Goal: Task Accomplishment & Management: Complete application form

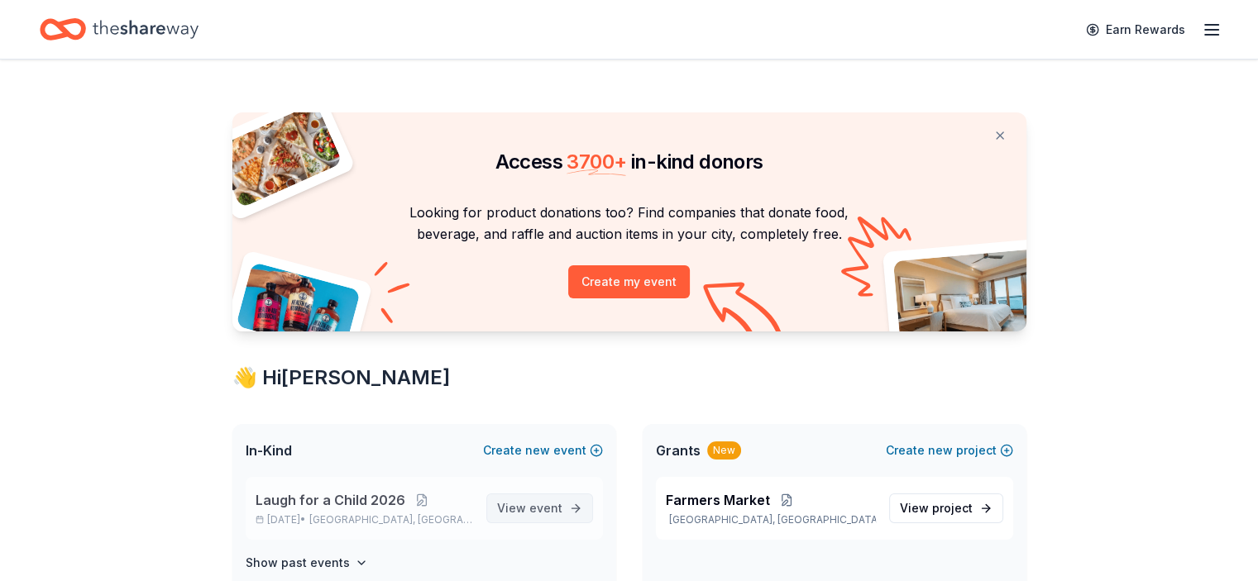
click at [540, 510] on span "event" at bounding box center [545, 508] width 33 height 14
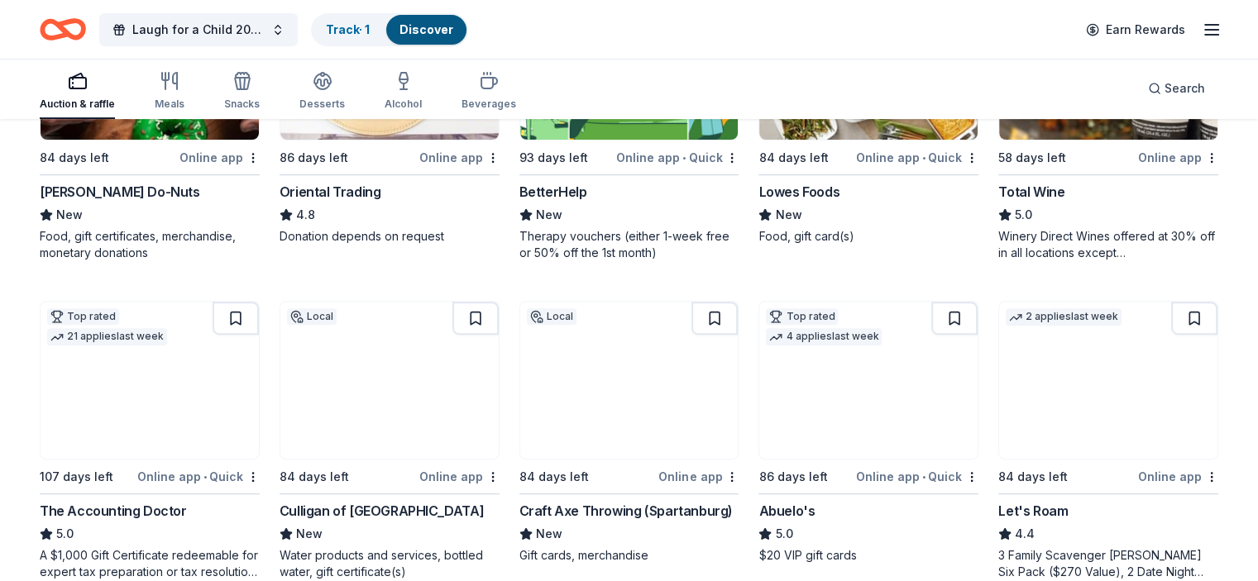
scroll to position [635, 0]
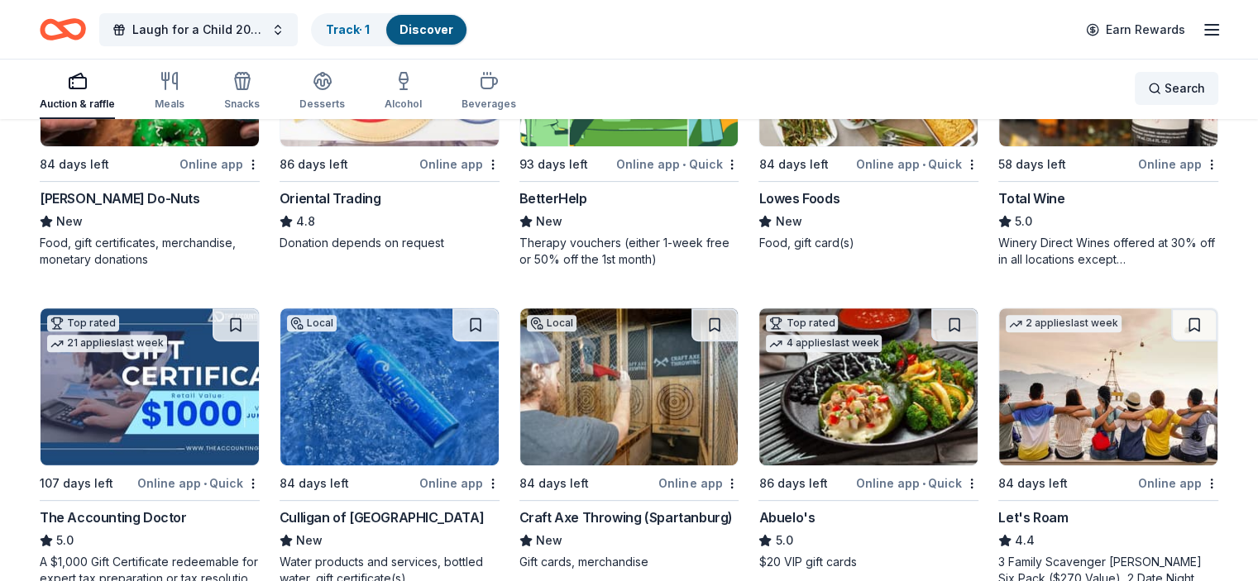
click at [1148, 85] on div "Search" at bounding box center [1176, 89] width 57 height 20
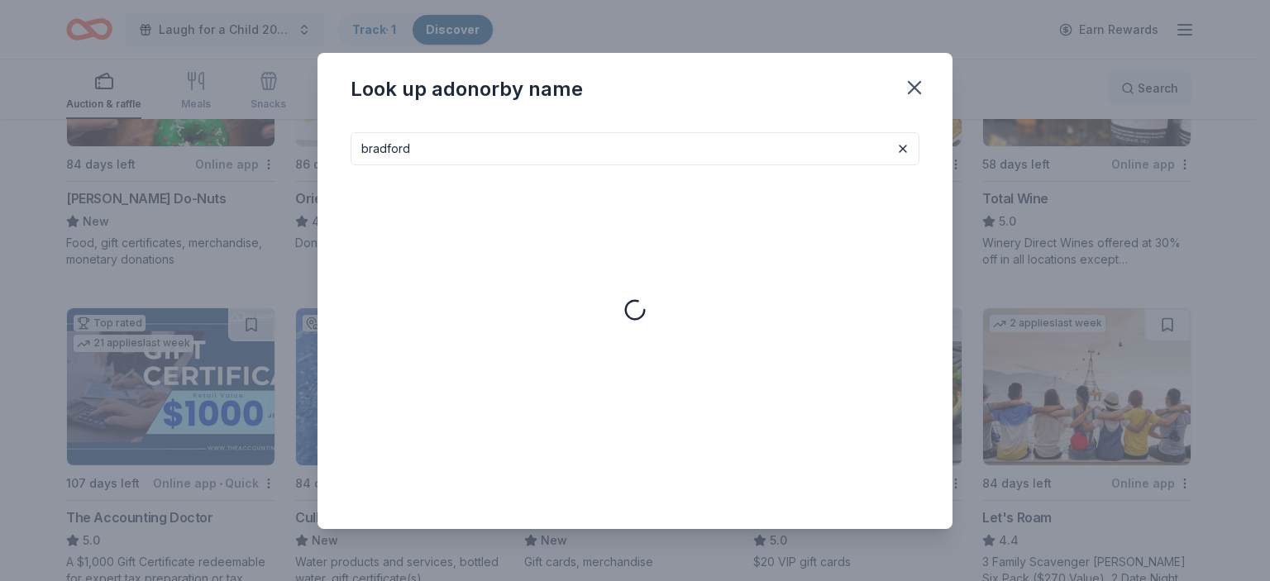
type input "bradford"
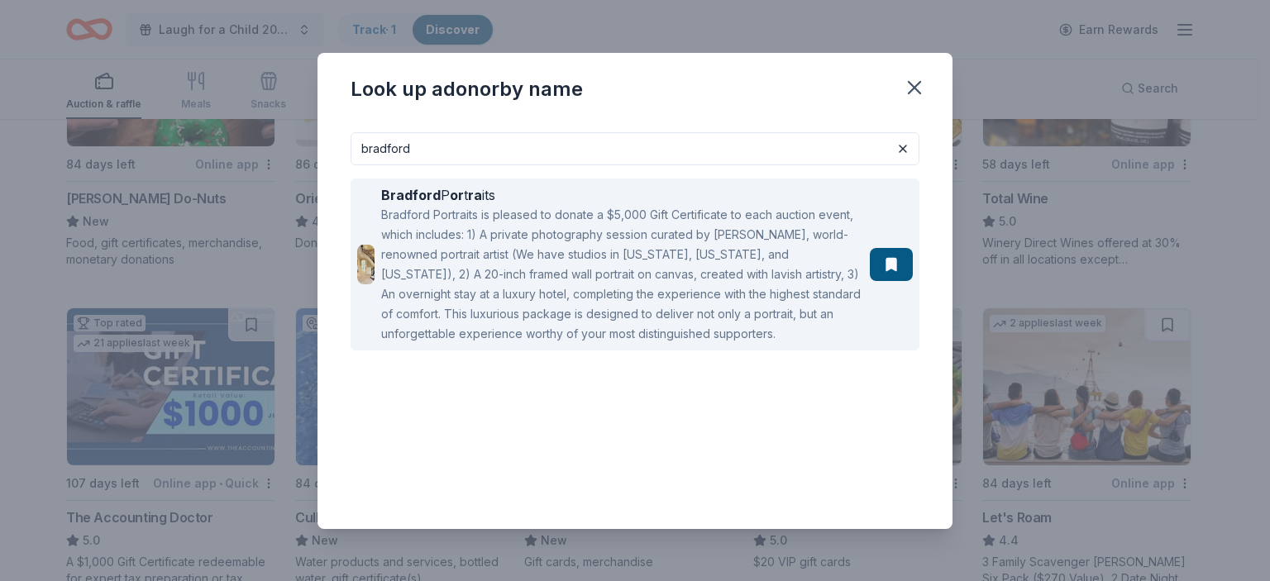
click at [711, 253] on div "Bradford Portraits is pleased to donate a $5,000 Gift Certificate to each aucti…" at bounding box center [622, 274] width 482 height 139
click at [705, 333] on div "Bradford Portraits is pleased to donate a $5,000 Gift Certificate to each aucti…" at bounding box center [622, 274] width 482 height 139
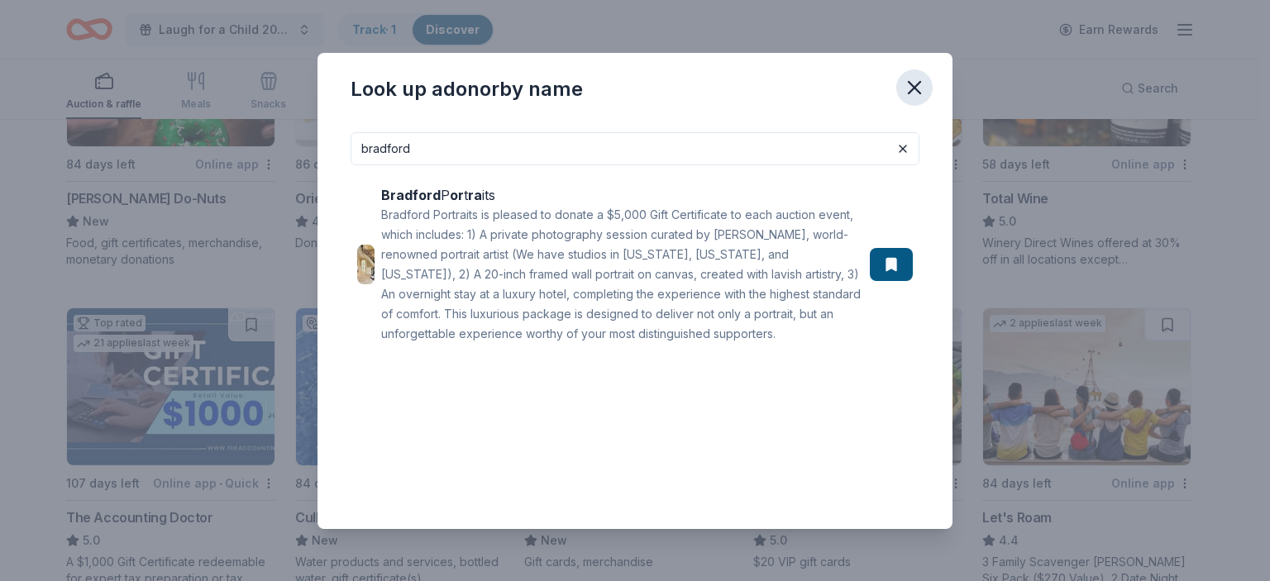
click at [910, 84] on icon "button" at bounding box center [914, 87] width 23 height 23
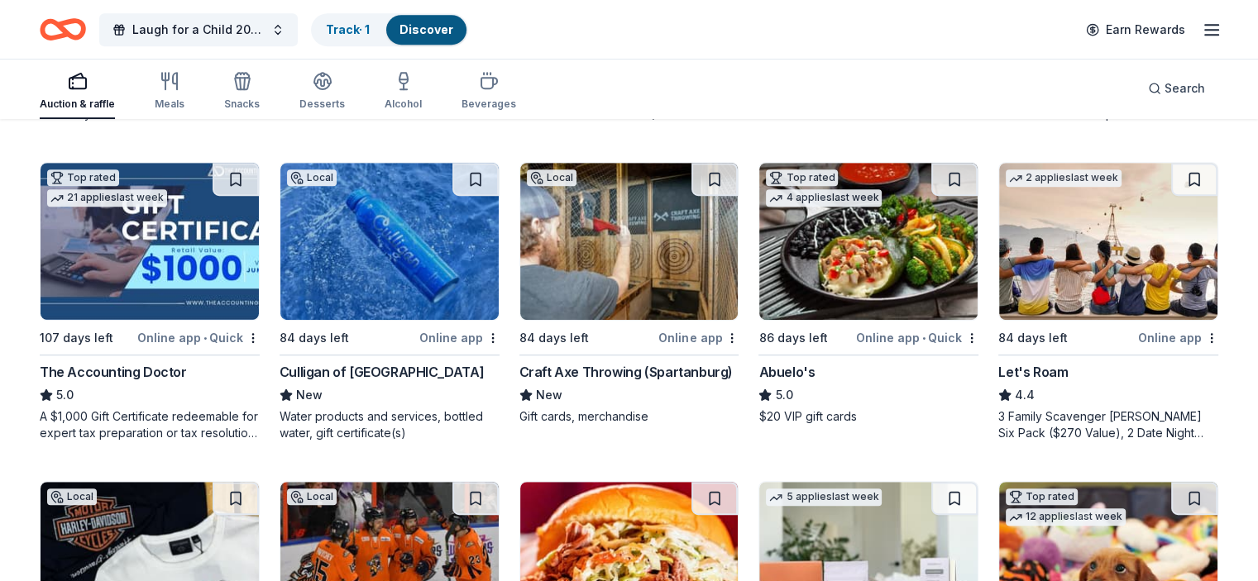
scroll to position [773, 0]
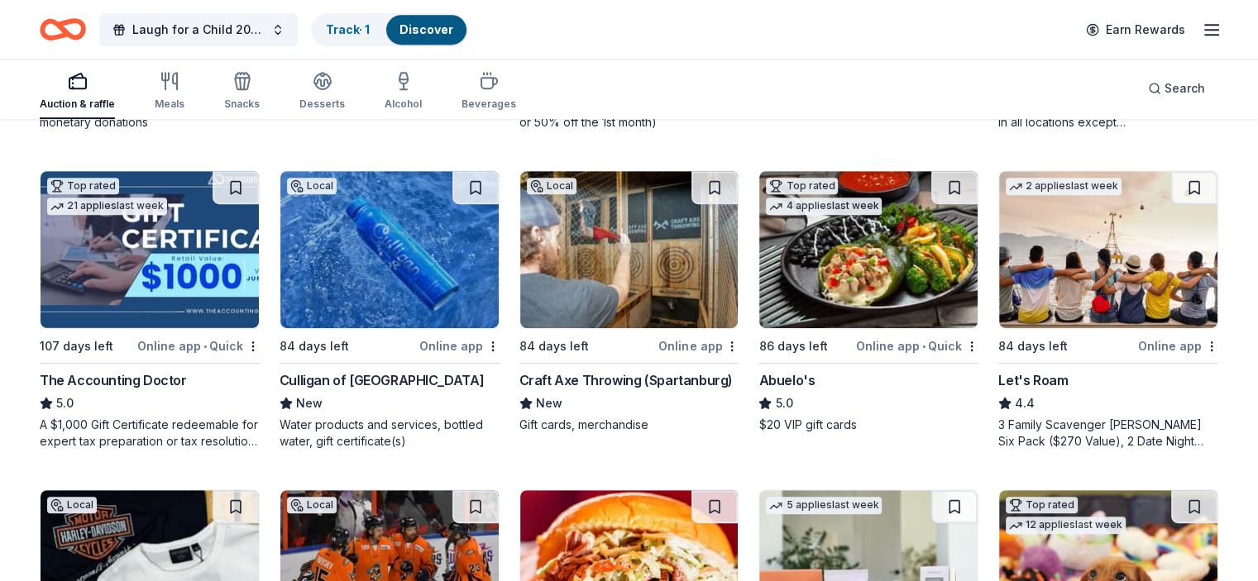
click at [1257, 309] on div "215 results in Spartanburg, SC Application deadlines 0 this month 9 in November…" at bounding box center [629, 124] width 1258 height 1553
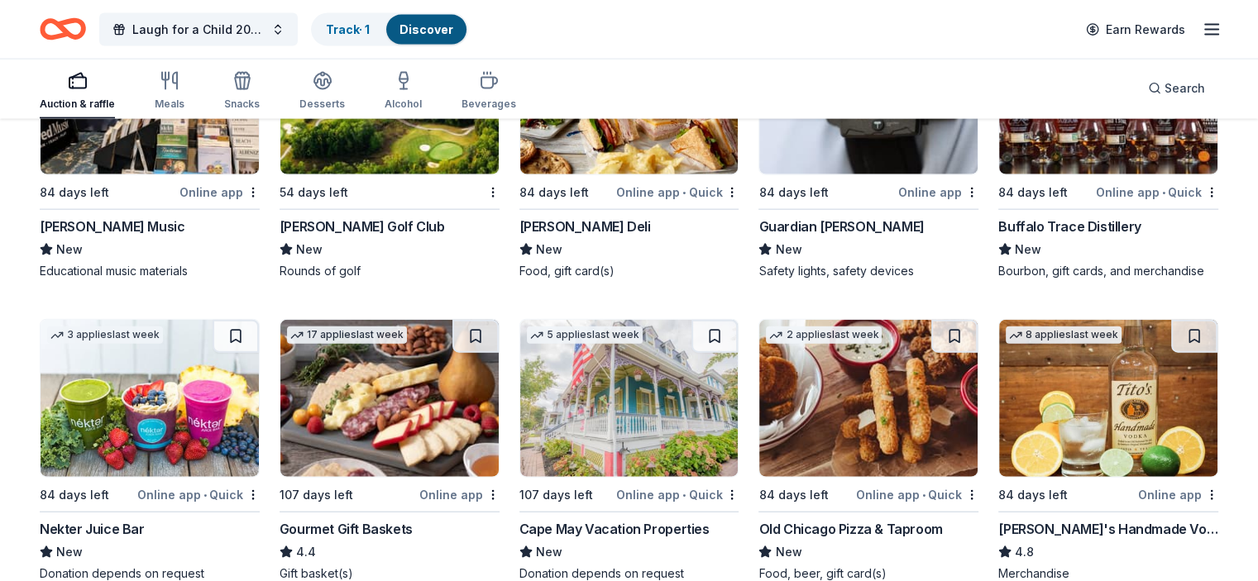
scroll to position [4129, 0]
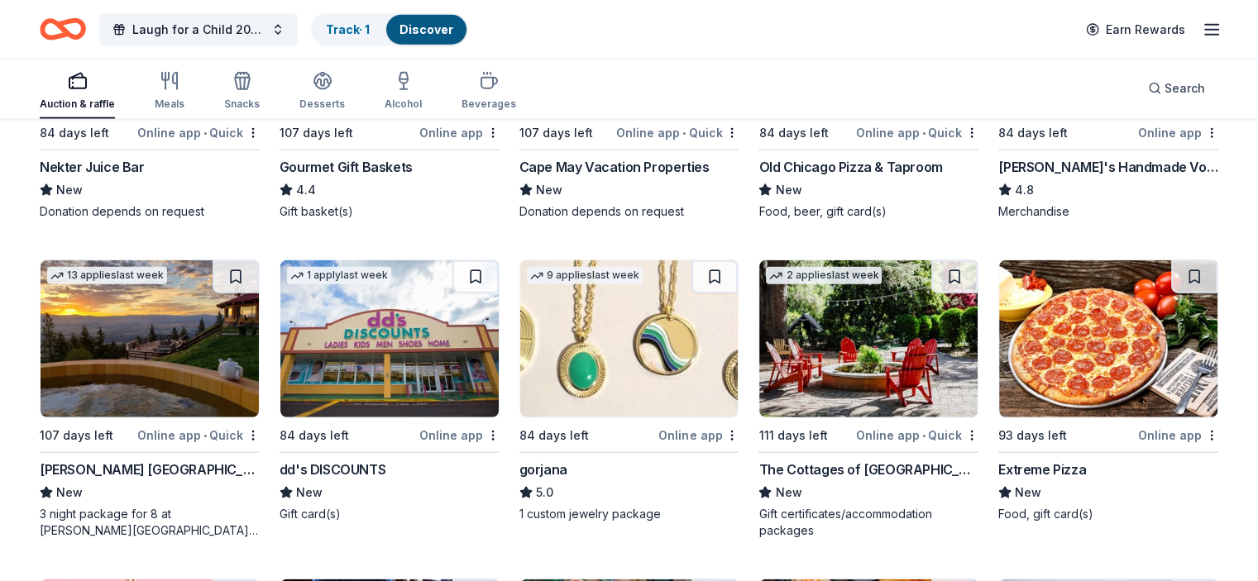
click at [214, 411] on img at bounding box center [150, 339] width 218 height 157
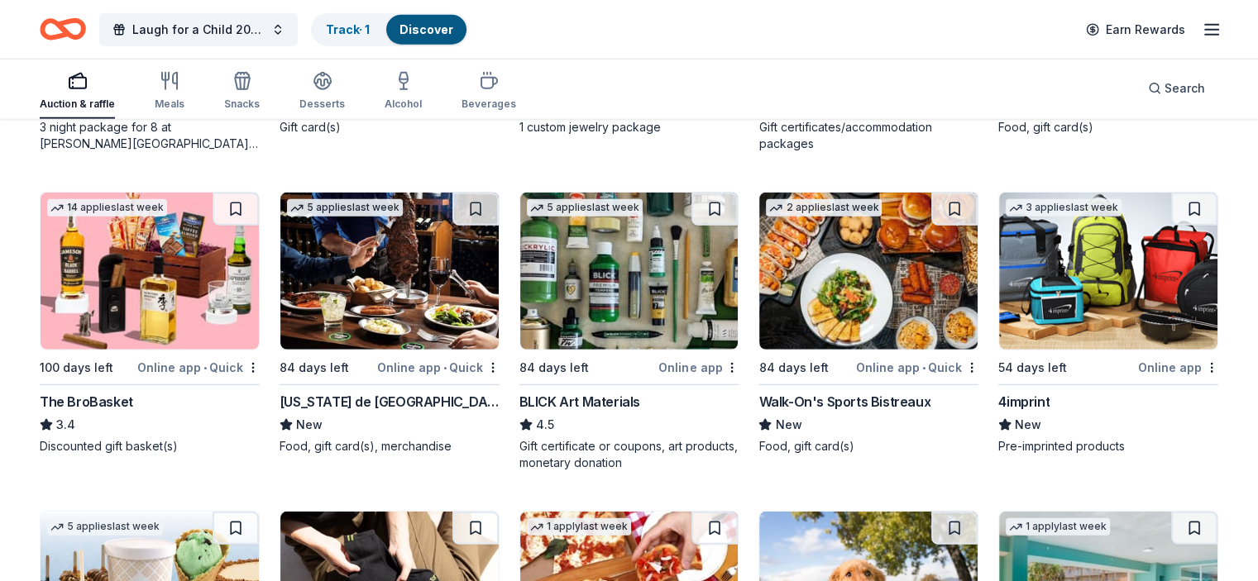
scroll to position [4660, 0]
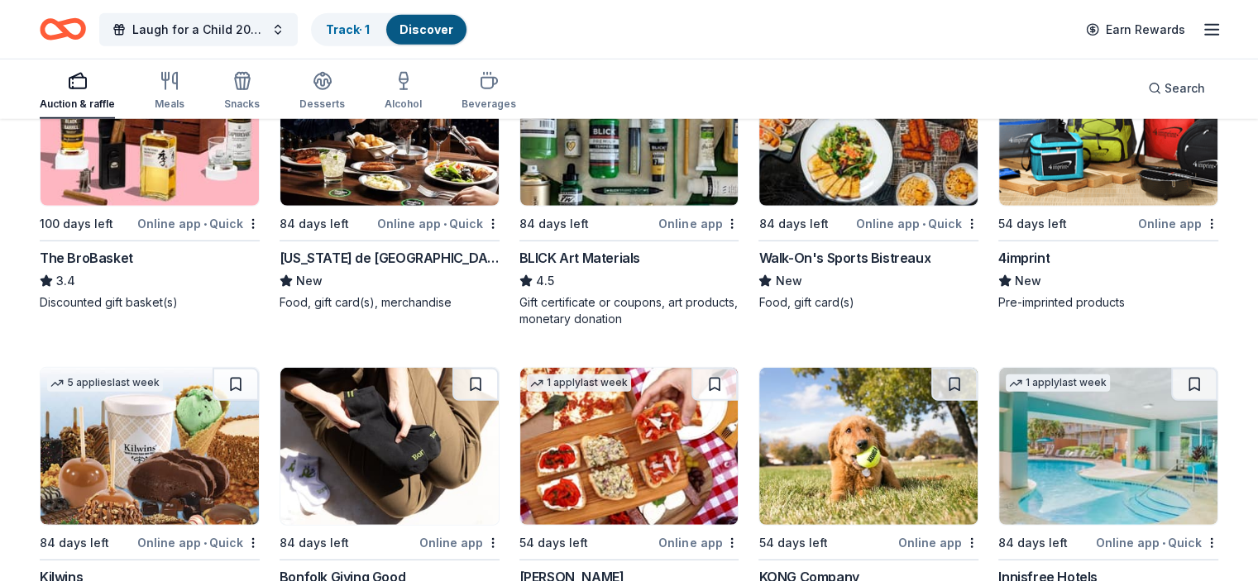
click at [374, 146] on img at bounding box center [389, 127] width 218 height 157
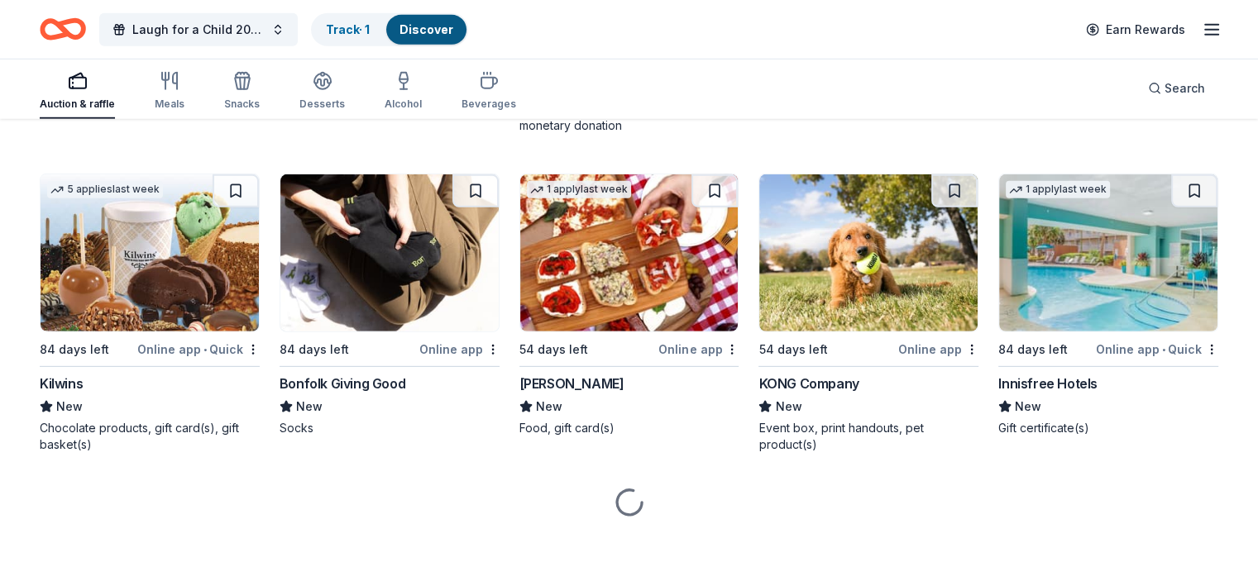
click at [1063, 260] on img at bounding box center [1108, 253] width 218 height 157
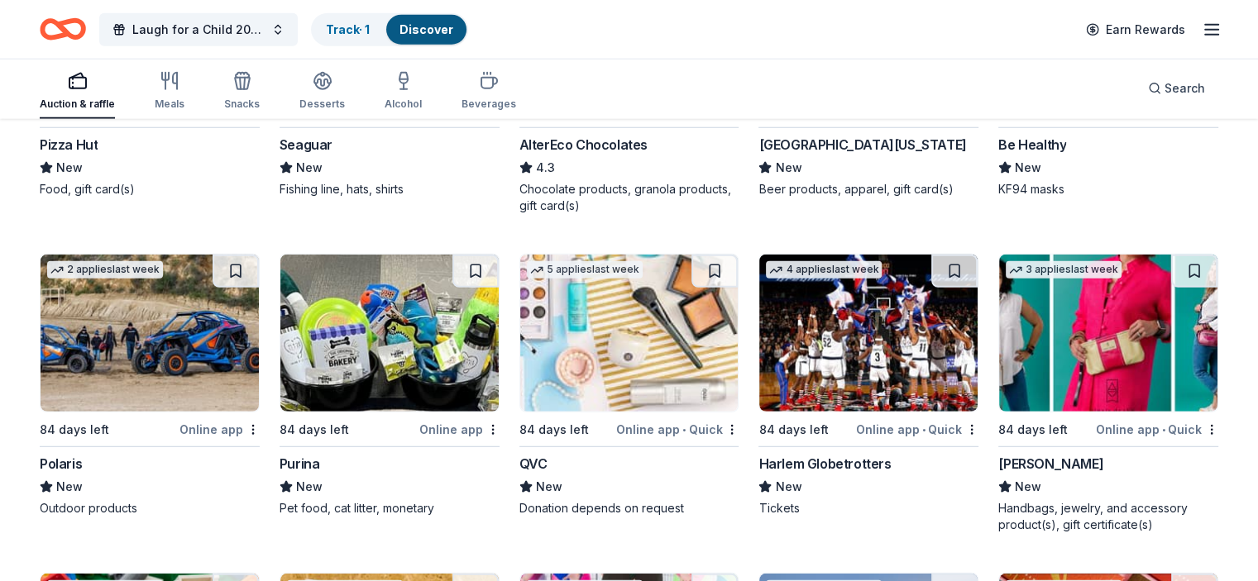
scroll to position [10769, 0]
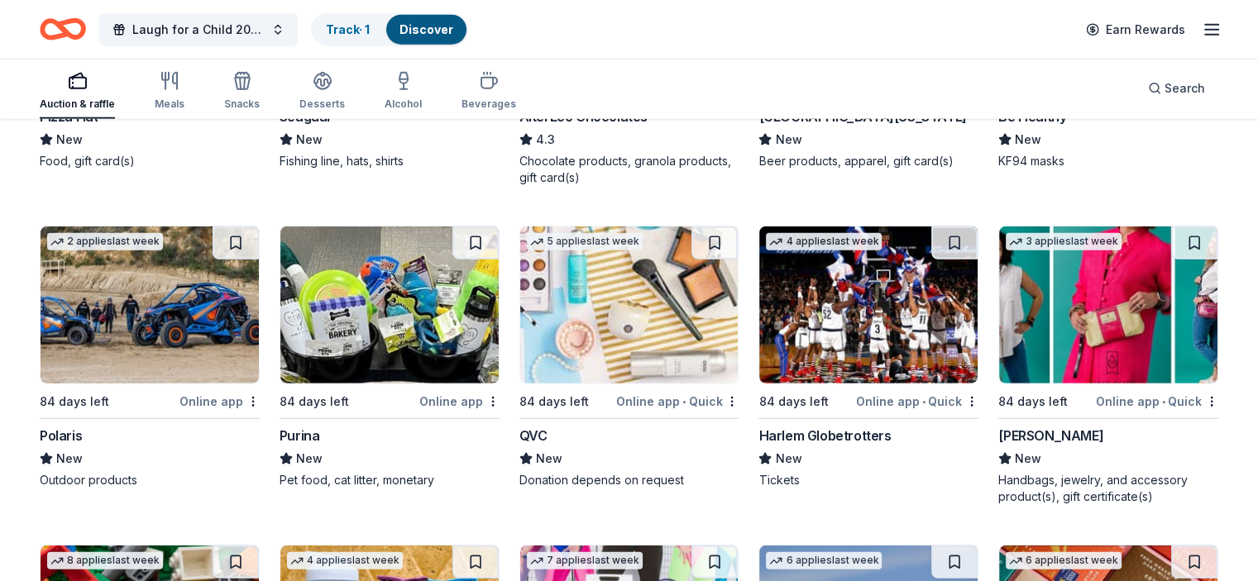
click at [862, 323] on img at bounding box center [868, 305] width 218 height 157
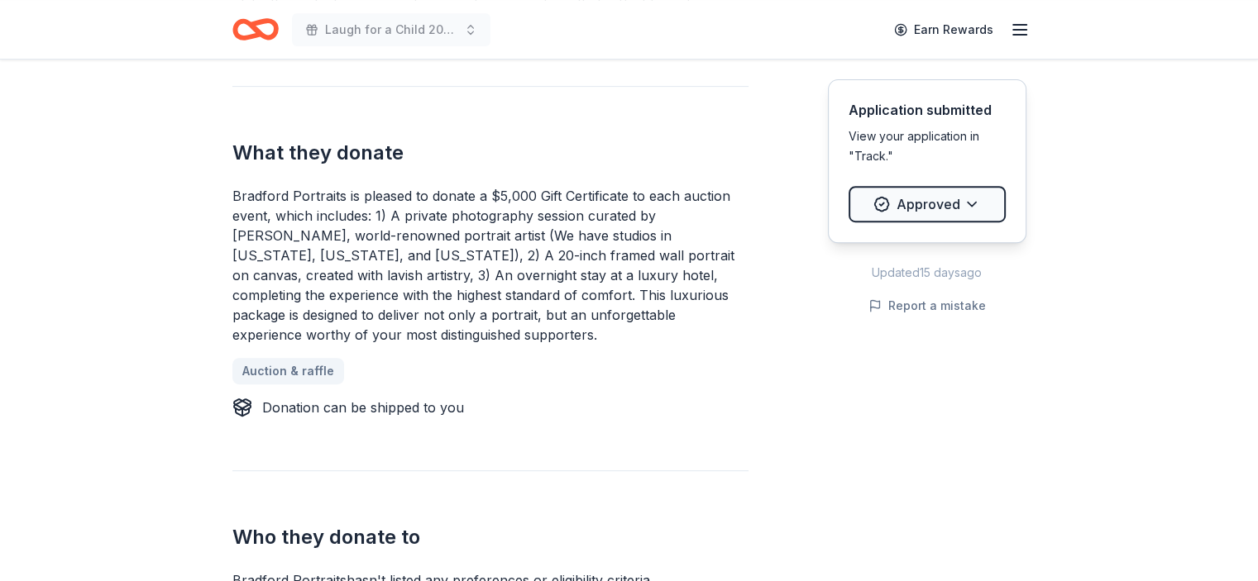
scroll to position [643, 0]
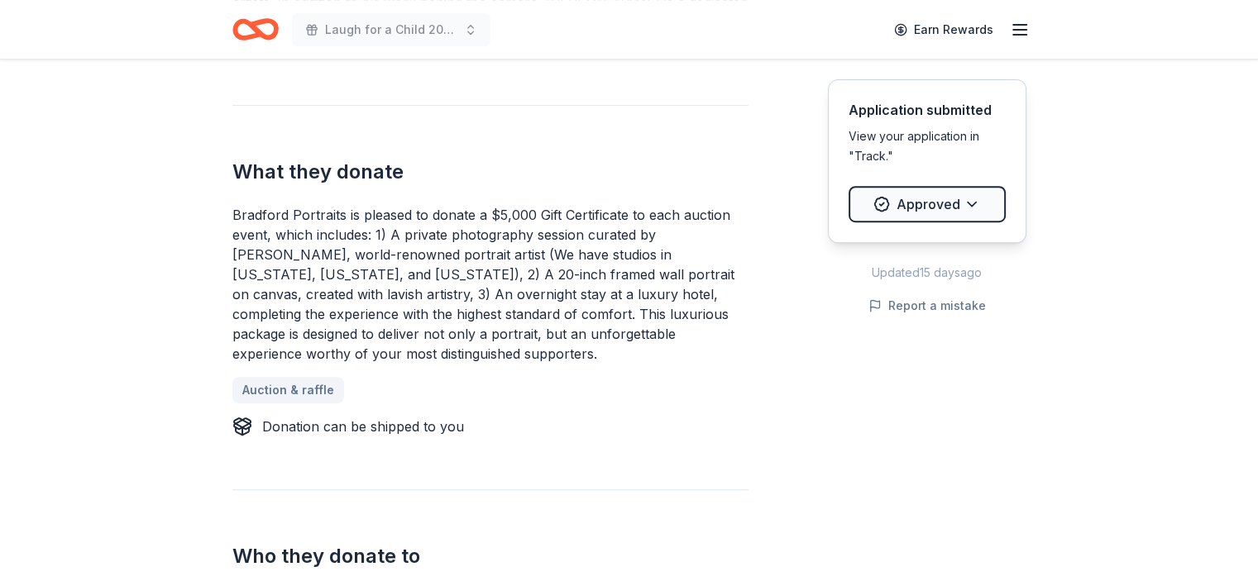
drag, startPoint x: 337, startPoint y: 344, endPoint x: 217, endPoint y: 241, distance: 158.3
click at [217, 241] on div "Bradford Portraits New 22 applies last week approval rate donation value Share …" at bounding box center [629, 578] width 847 height 2323
drag, startPoint x: 232, startPoint y: 213, endPoint x: 348, endPoint y: 268, distance: 128.0
click at [348, 268] on div "Bradford Portraits is pleased to donate a $5,000 Gift Certificate to each aucti…" at bounding box center [490, 284] width 516 height 159
click at [339, 250] on div "Bradford Portraits is pleased to donate a $5,000 Gift Certificate to each aucti…" at bounding box center [490, 284] width 516 height 159
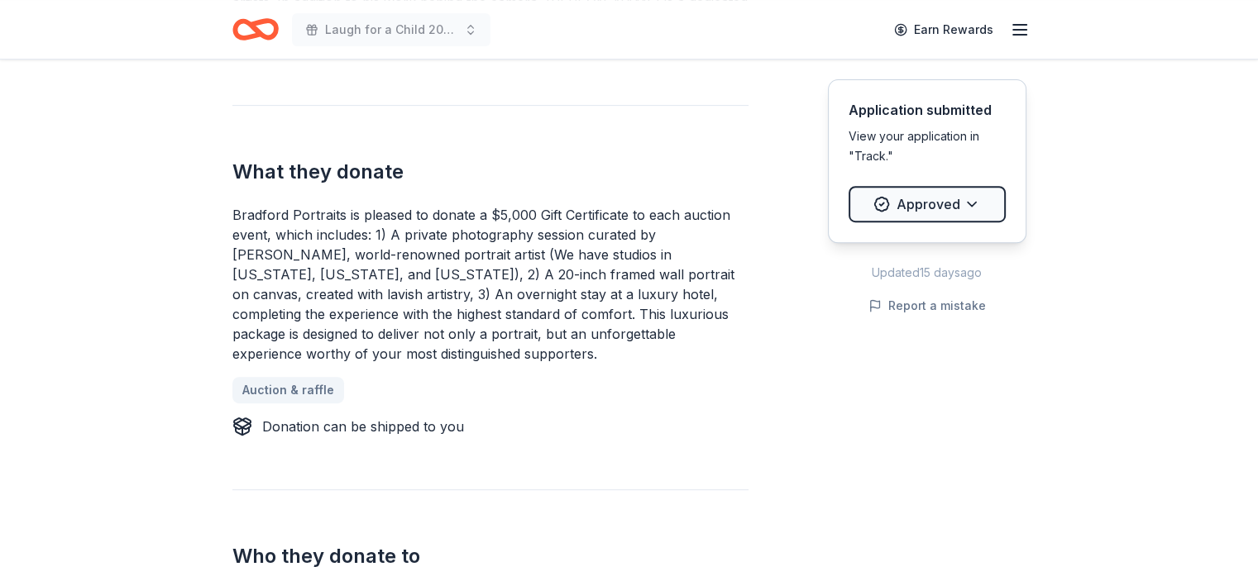
click at [339, 250] on div "Bradford Portraits is pleased to donate a $5,000 Gift Certificate to each aucti…" at bounding box center [490, 284] width 516 height 159
click at [240, 210] on div "Bradford Portraits is pleased to donate a $5,000 Gift Certificate to each aucti…" at bounding box center [490, 284] width 516 height 159
click at [240, 212] on div "Bradford Portraits is pleased to donate a $5,000 Gift Certificate to each aucti…" at bounding box center [490, 284] width 516 height 159
drag, startPoint x: 290, startPoint y: 240, endPoint x: 471, endPoint y: 396, distance: 238.6
click at [471, 396] on div "Bradford Portraits is pleased to donate a $5,000 Gift Certificate to each aucti…" at bounding box center [490, 321] width 516 height 232
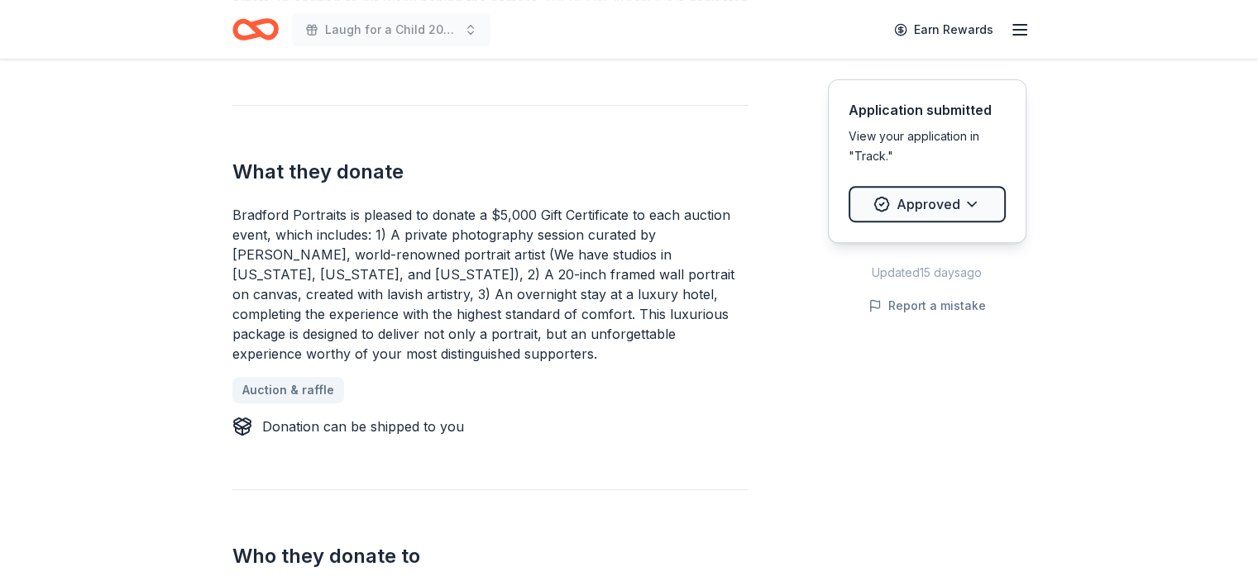
click at [749, 476] on div "Donating in all states Internationally recognized for his dramatic and classica…" at bounding box center [629, 234] width 794 height 749
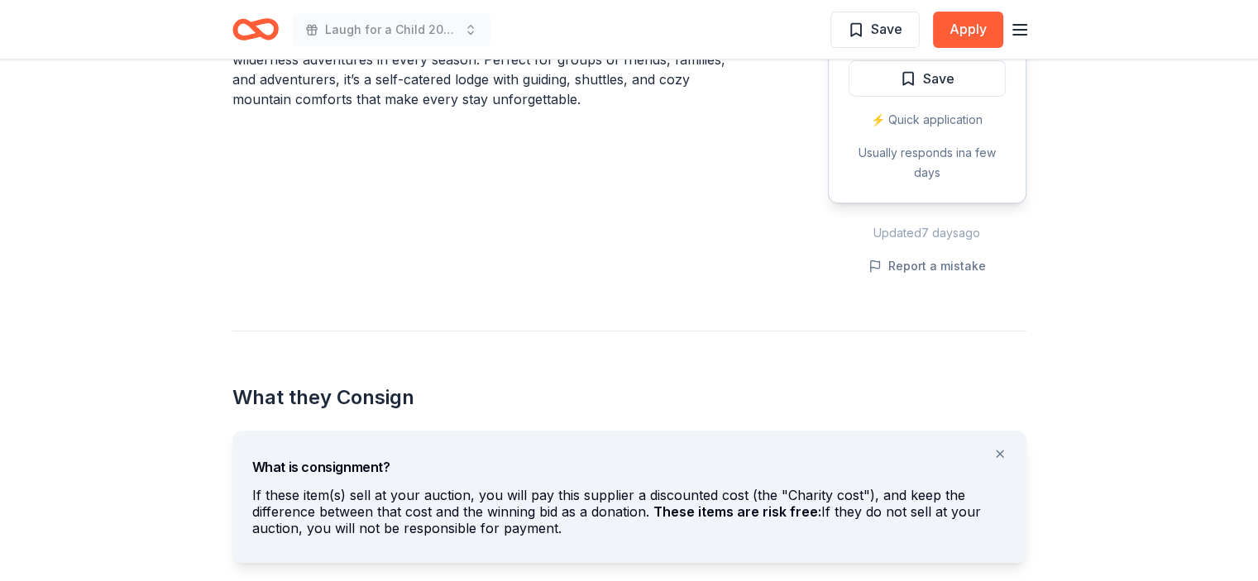
scroll to position [672, 0]
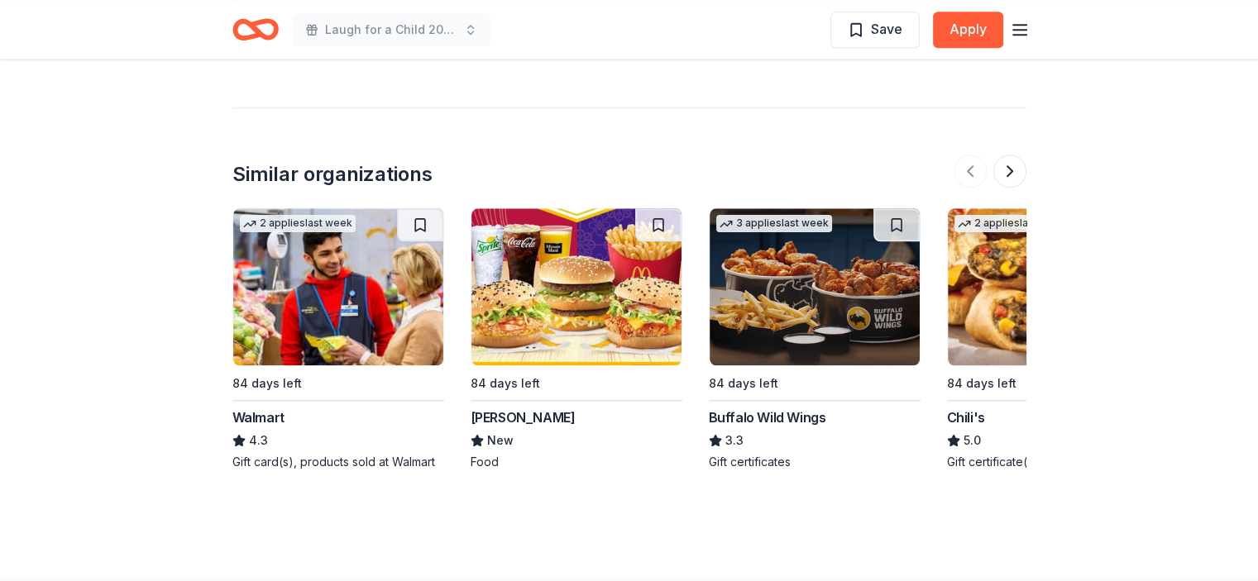
scroll to position [1823, 0]
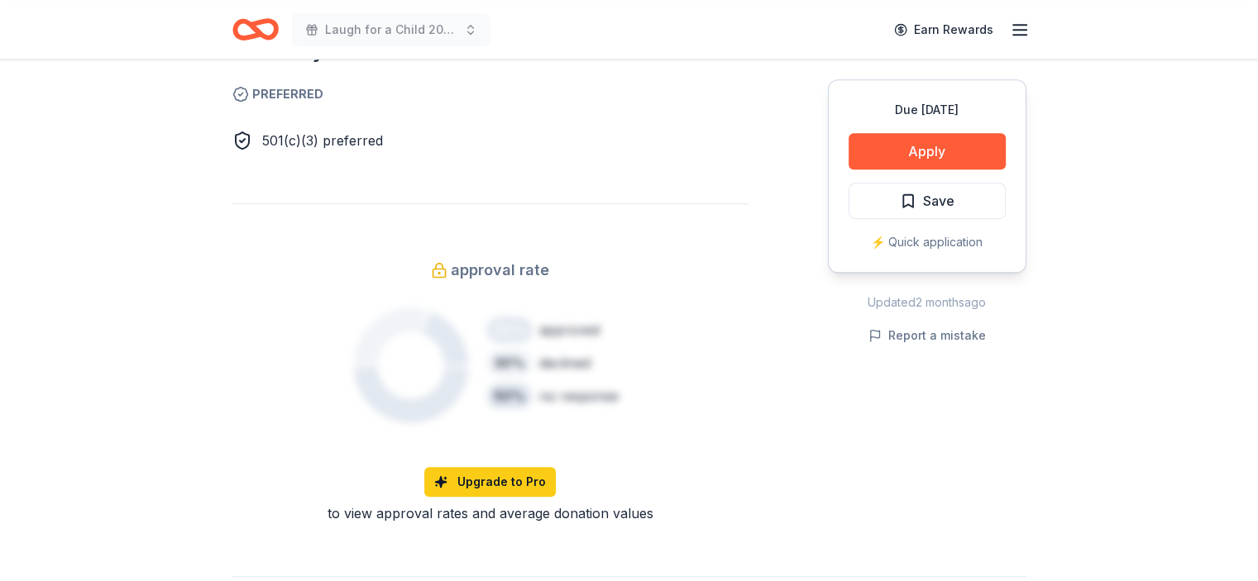
scroll to position [208, 0]
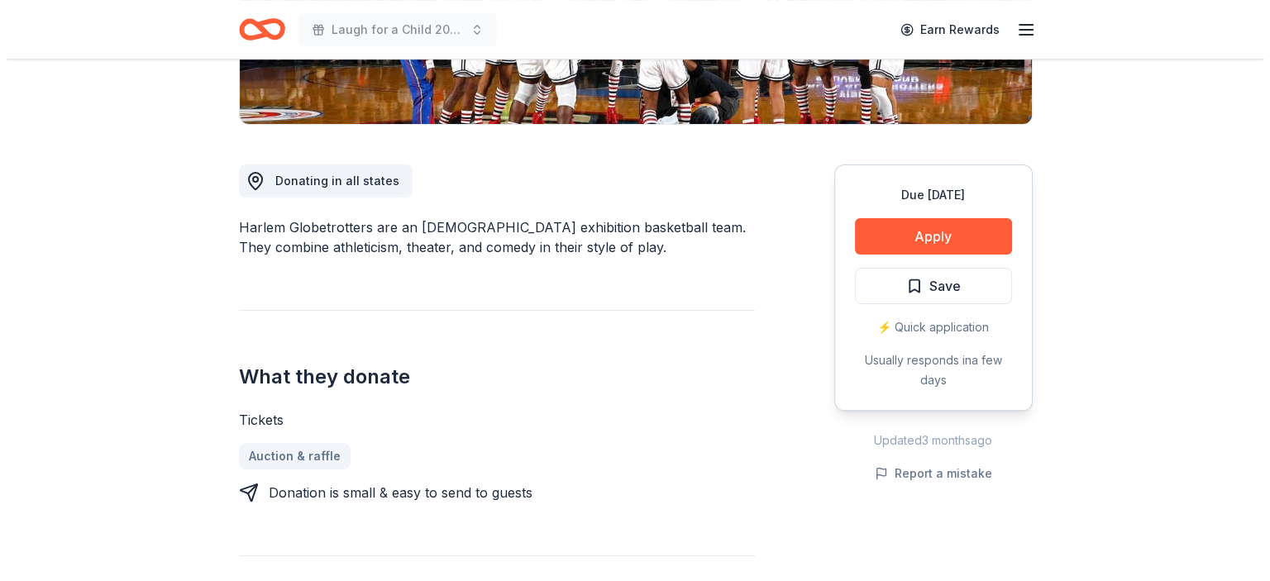
scroll to position [274, 0]
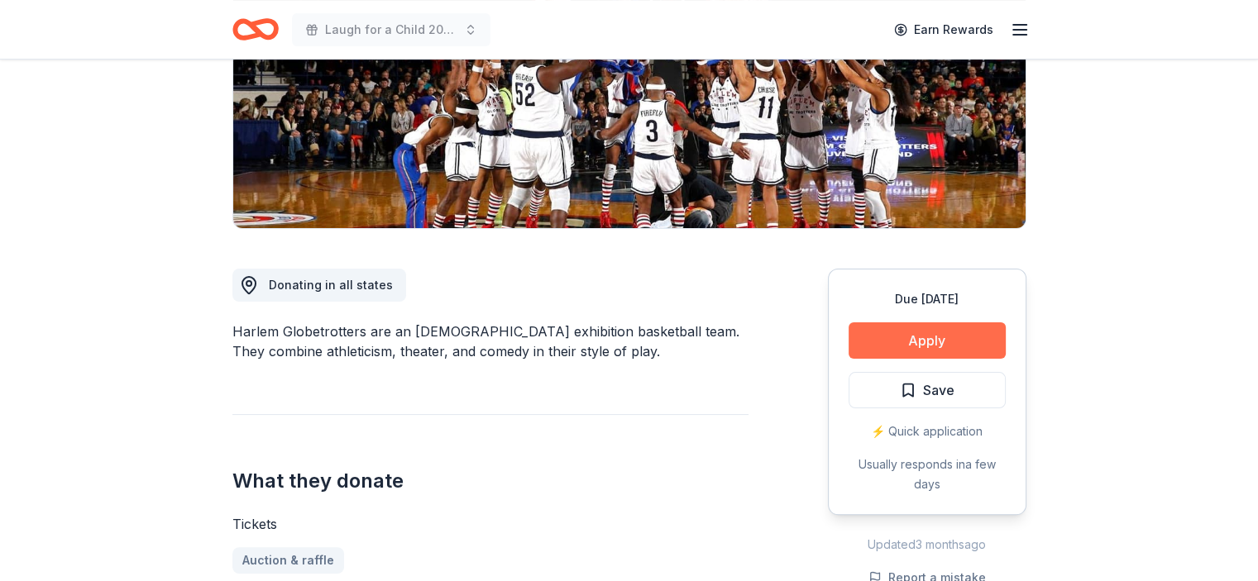
click at [977, 343] on button "Apply" at bounding box center [927, 341] width 157 height 36
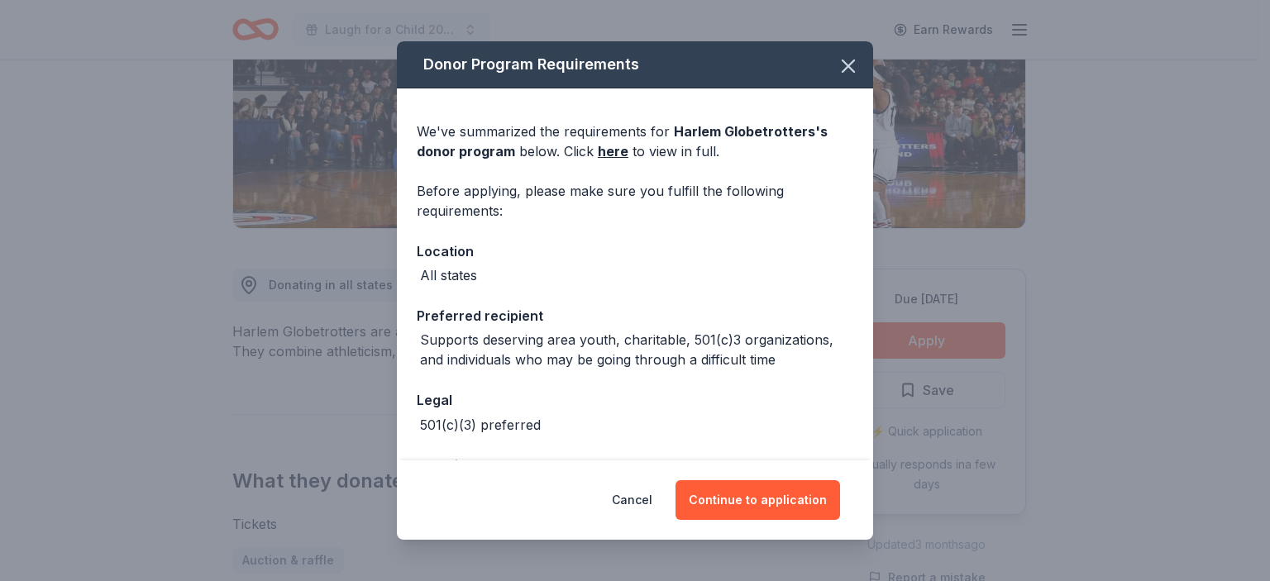
scroll to position [61, 0]
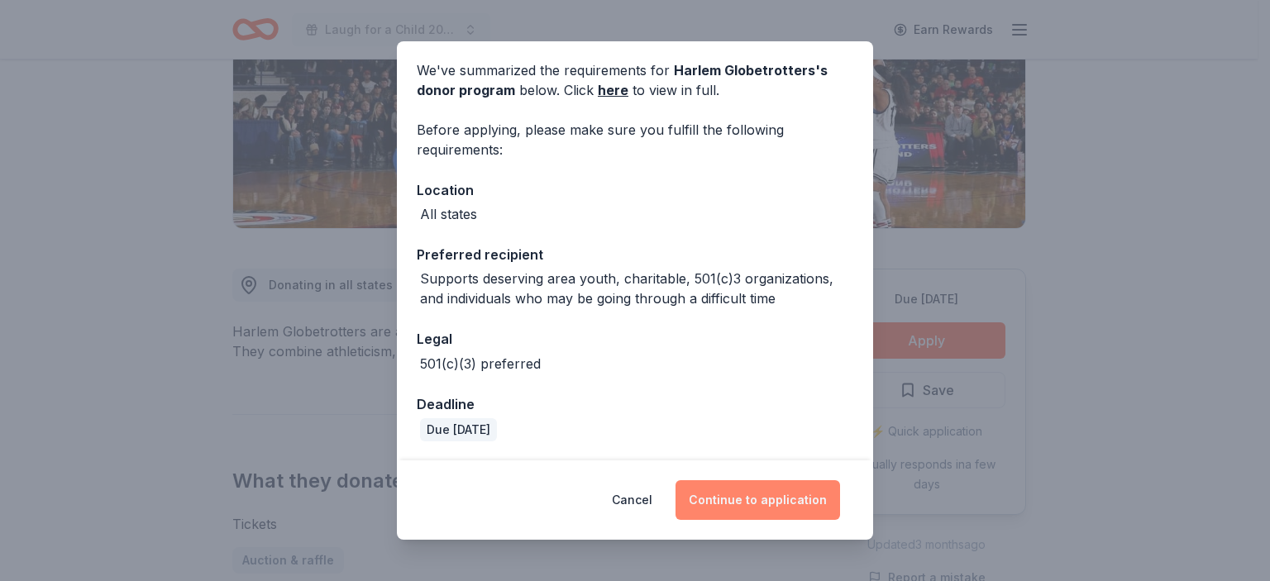
click at [773, 499] on button "Continue to application" at bounding box center [758, 501] width 165 height 40
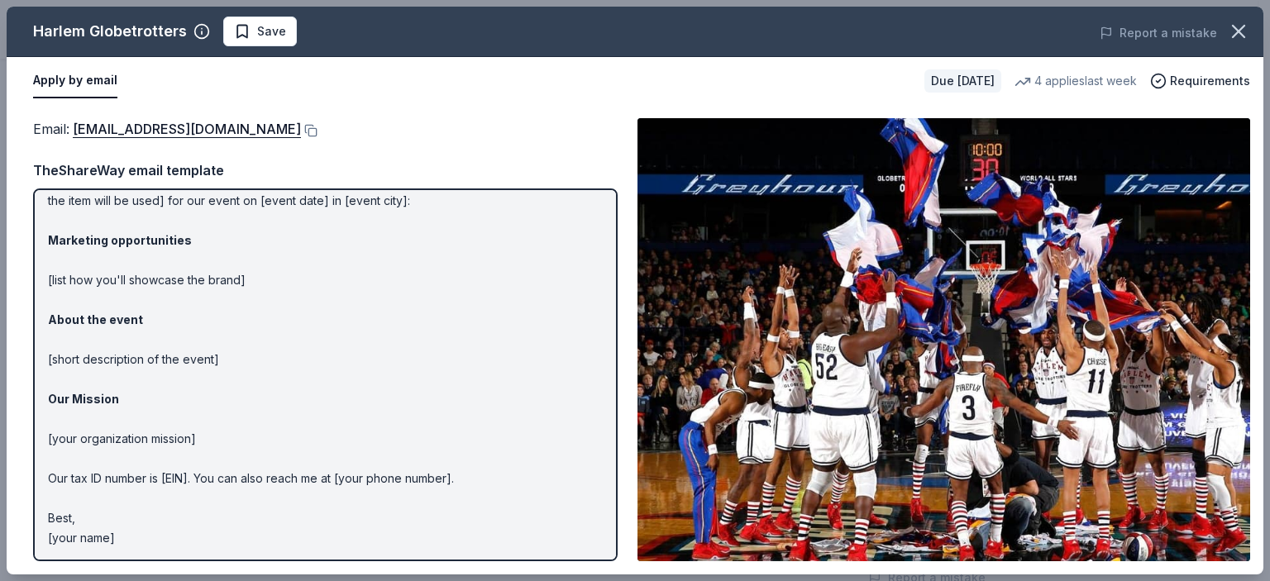
scroll to position [0, 0]
